Goal: Transaction & Acquisition: Subscribe to service/newsletter

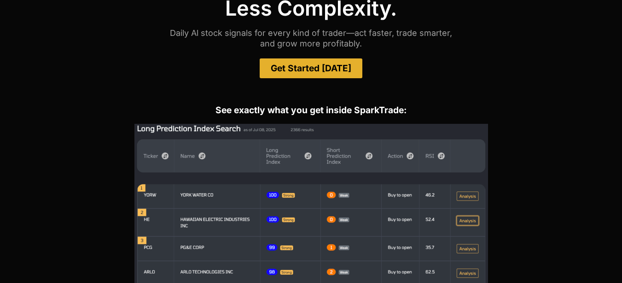
scroll to position [107, 0]
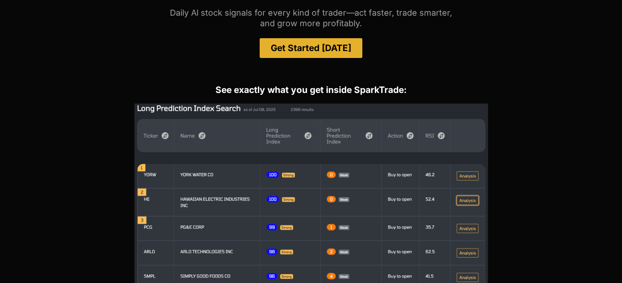
click at [298, 44] on span "Get Started [DATE]" at bounding box center [311, 48] width 81 height 9
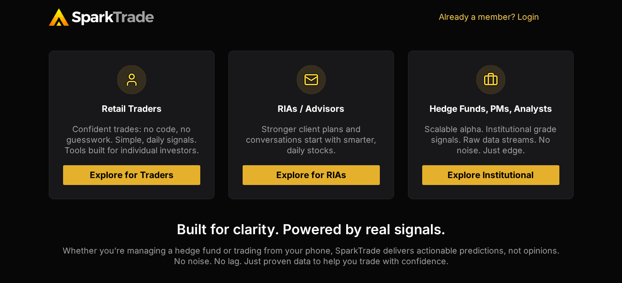
scroll to position [429, 0]
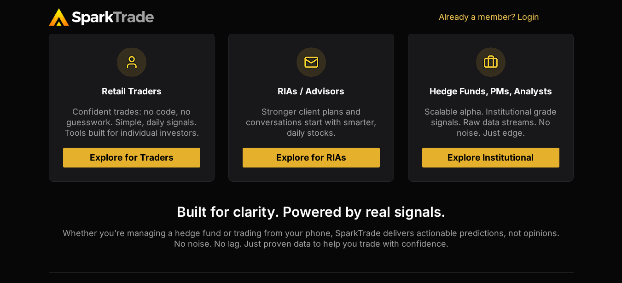
click at [134, 155] on span "Explore for Traders" at bounding box center [132, 157] width 84 height 9
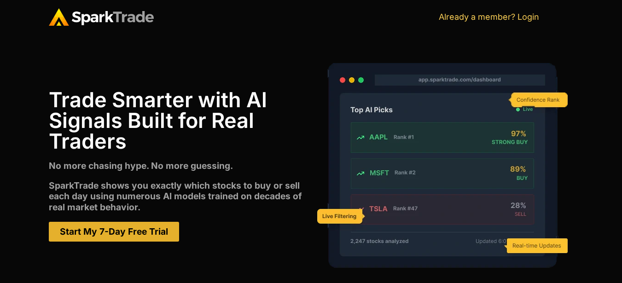
click at [118, 235] on span "Start My 7-Day Free Trial" at bounding box center [114, 231] width 108 height 9
